Goal: Information Seeking & Learning: Learn about a topic

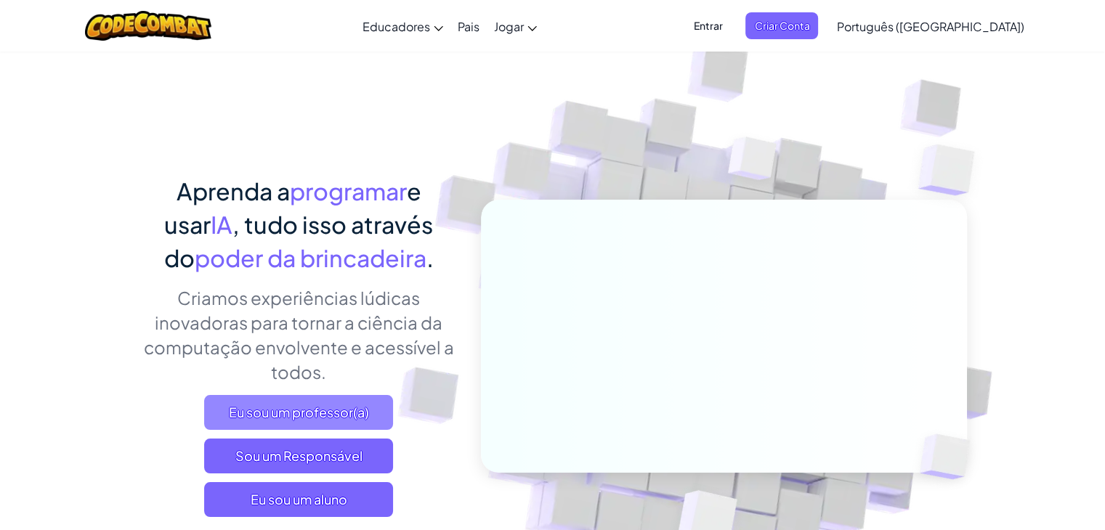
click at [293, 410] on font "Eu sou um professor(a)" at bounding box center [299, 412] width 140 height 17
click at [722, 24] on font "Entrar" at bounding box center [707, 25] width 29 height 13
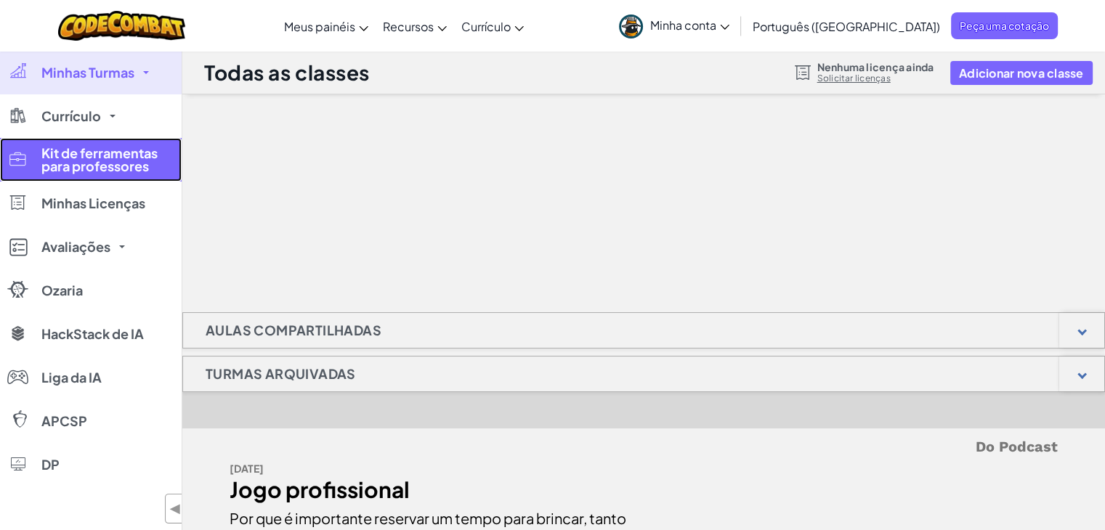
click at [123, 160] on font "Kit de ferramentas para professores" at bounding box center [99, 160] width 116 height 30
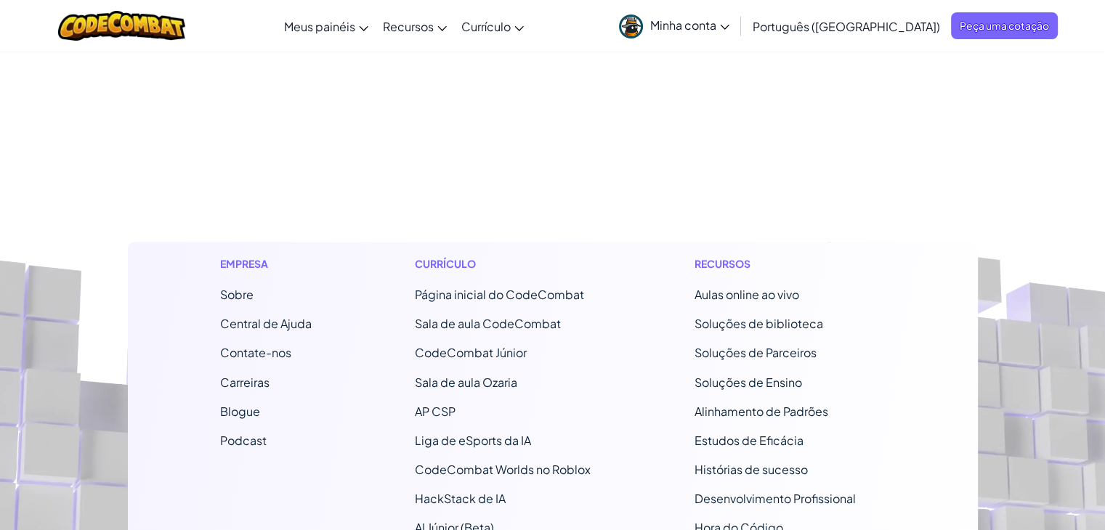
scroll to position [2402, 0]
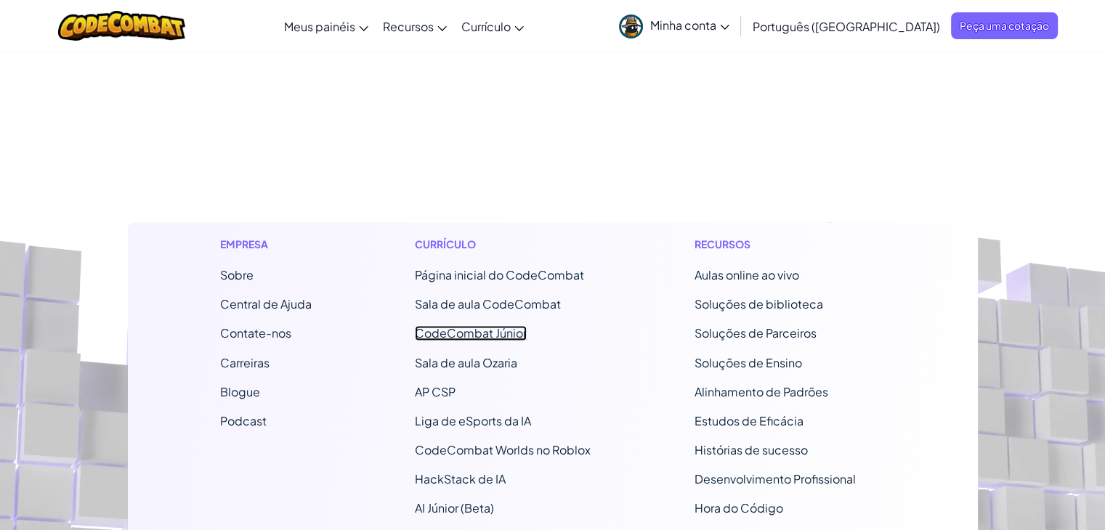
click at [488, 341] on font "CodeCombat Júnior" at bounding box center [471, 332] width 112 height 15
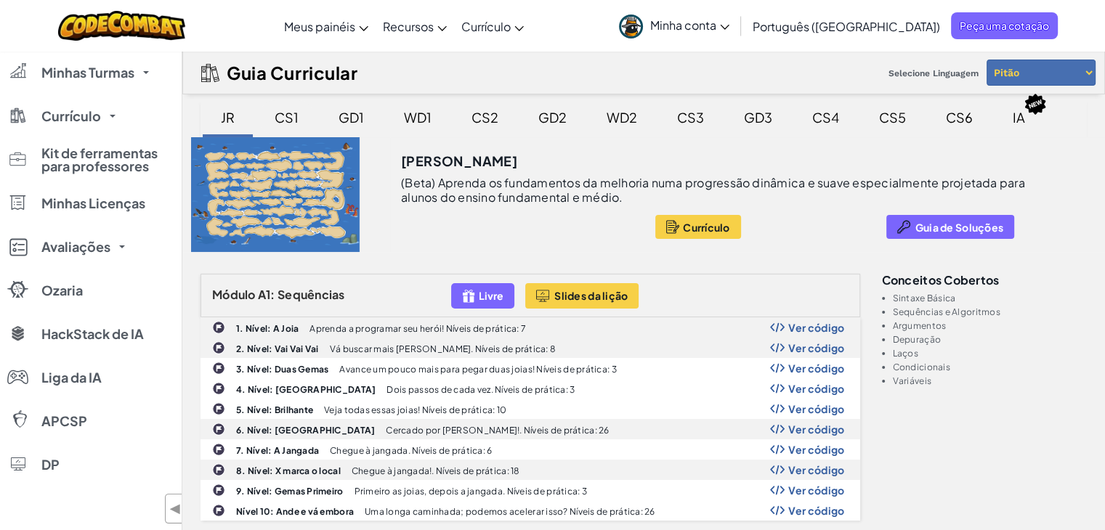
click at [292, 114] on font "CS1" at bounding box center [286, 117] width 24 height 17
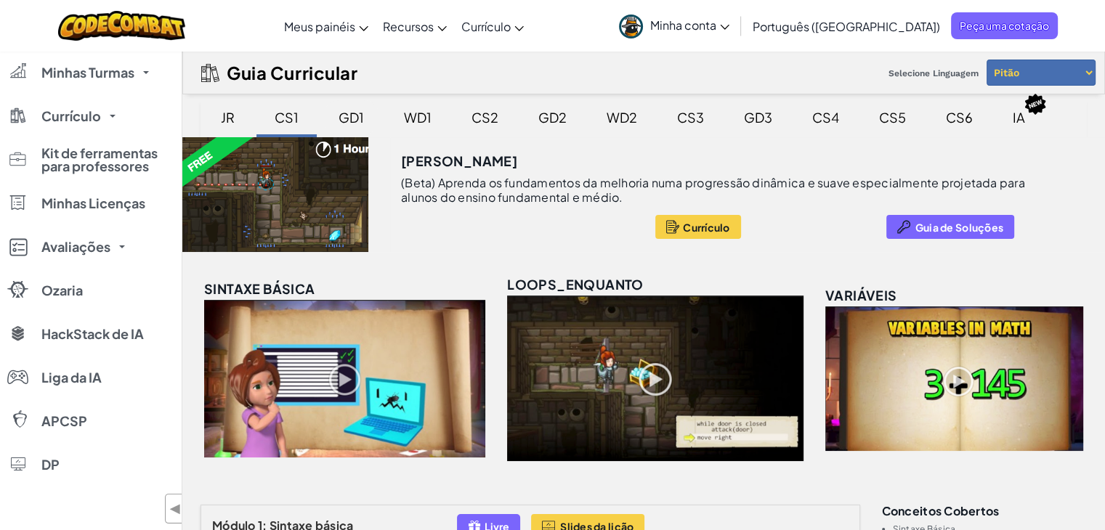
click at [355, 120] on font "GD1" at bounding box center [350, 117] width 25 height 17
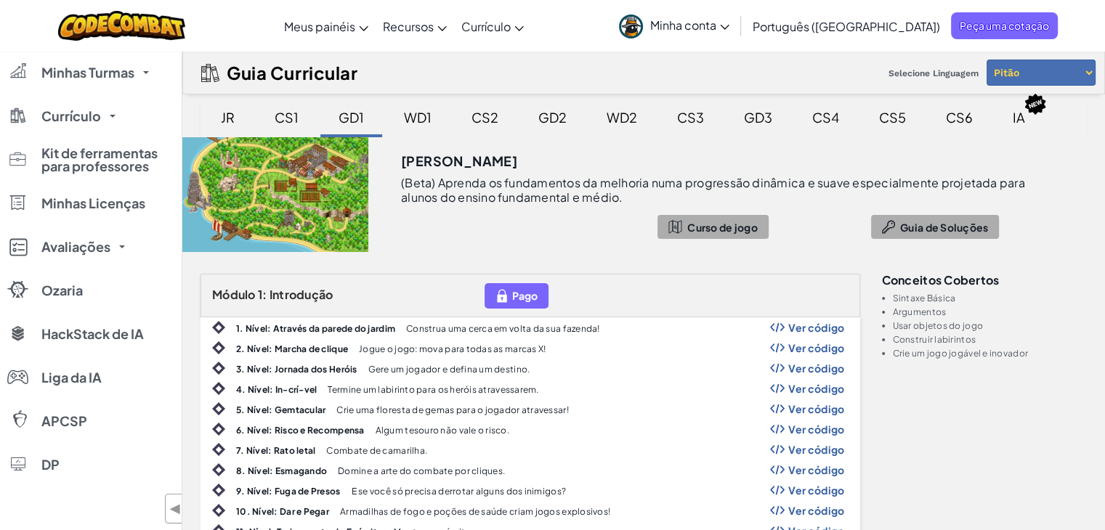
click at [274, 118] on font "CS1" at bounding box center [286, 117] width 24 height 17
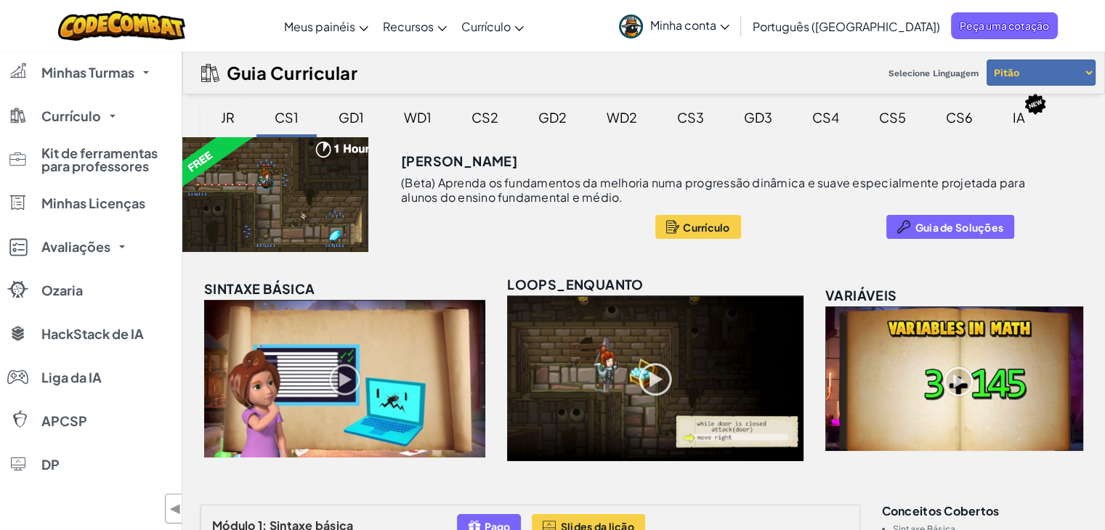
click at [229, 112] on font "JR" at bounding box center [228, 117] width 14 height 17
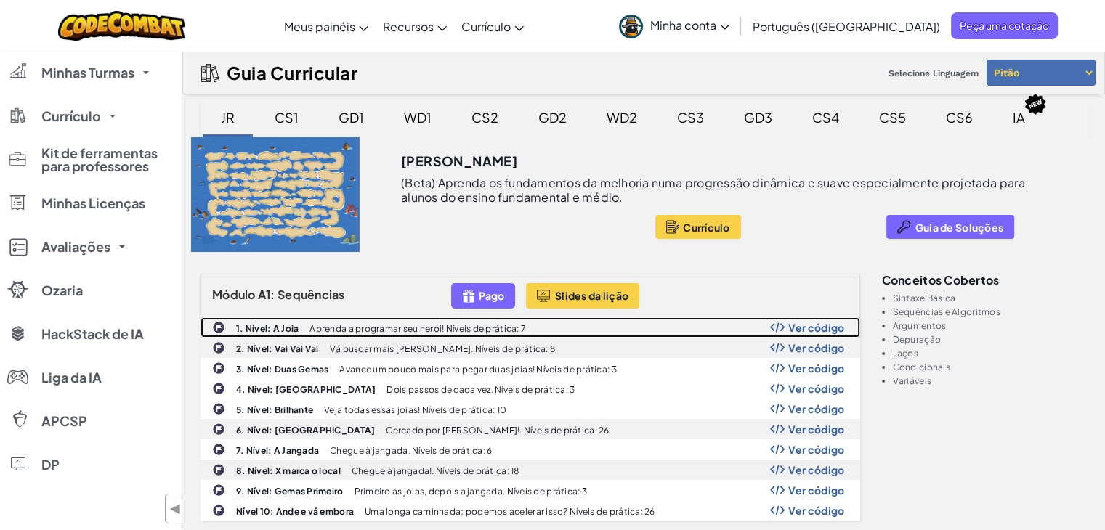
click at [271, 330] on font "1. Nível: A Joia" at bounding box center [267, 328] width 62 height 11
